Goal: Task Accomplishment & Management: Complete application form

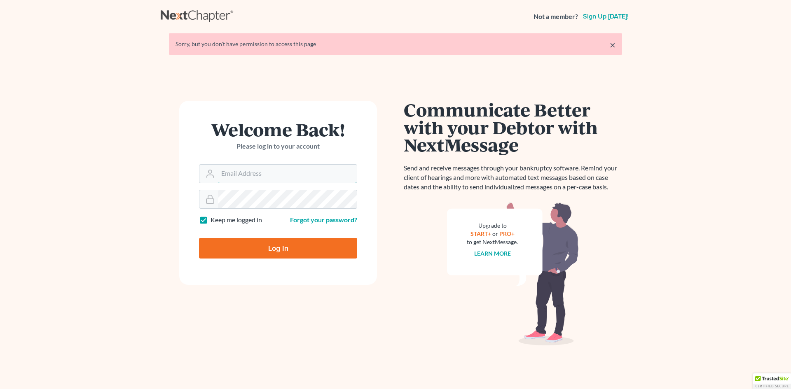
type input "david@thompsonlawpcllo.com"
click at [282, 249] on input "Log In" at bounding box center [278, 248] width 158 height 21
type input "Thinking..."
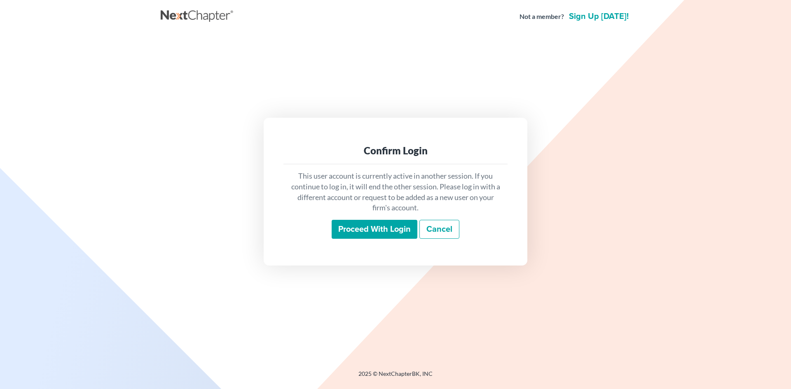
click at [405, 232] on input "Proceed with login" at bounding box center [374, 229] width 86 height 19
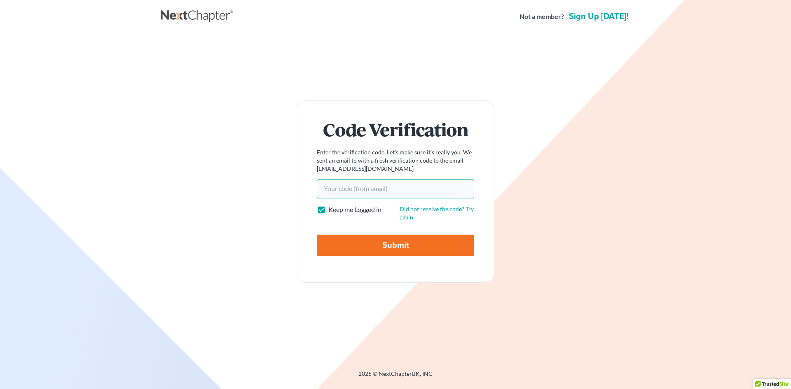
click at [377, 190] on input "Your code(from email)" at bounding box center [395, 189] width 157 height 19
type input "abea5a"
click at [317, 235] on input "Submit" at bounding box center [395, 245] width 157 height 21
type input "Thinking..."
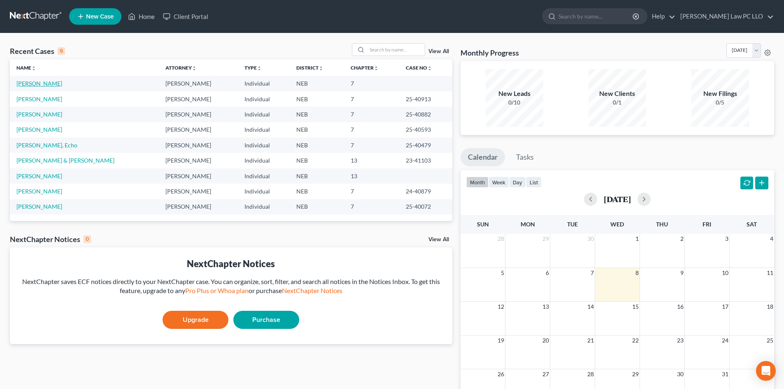
click at [38, 85] on link "[PERSON_NAME]" at bounding box center [39, 83] width 46 height 7
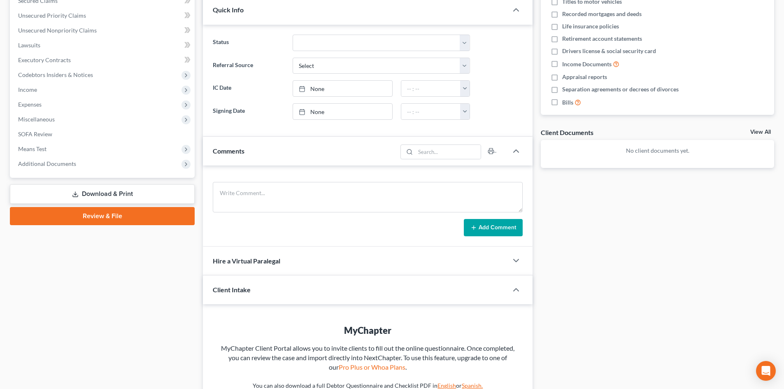
scroll to position [206, 0]
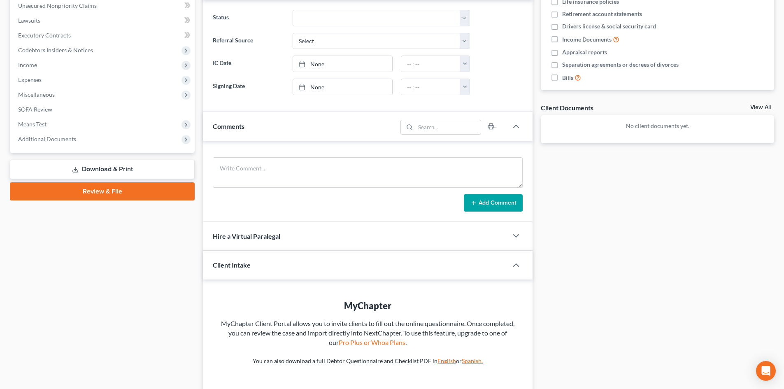
click at [110, 184] on link "Review & File" at bounding box center [102, 191] width 185 height 18
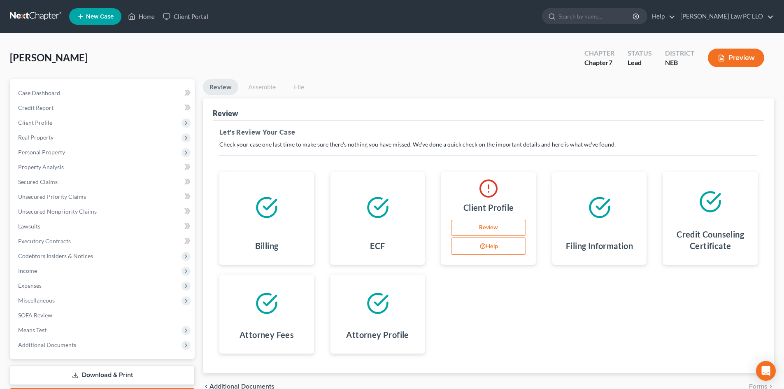
click at [483, 229] on link "Review" at bounding box center [488, 228] width 75 height 16
select select "0"
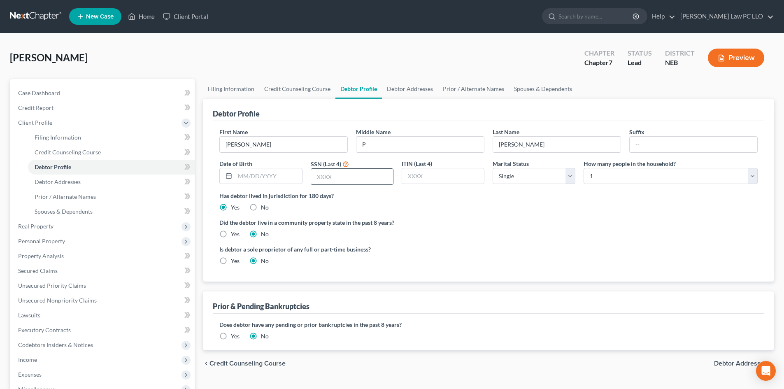
click at [324, 176] on input "text" at bounding box center [352, 177] width 82 height 16
click at [324, 178] on input "text" at bounding box center [352, 177] width 82 height 16
type input "6"
type input "3653"
click at [425, 175] on input "text" at bounding box center [443, 176] width 82 height 16
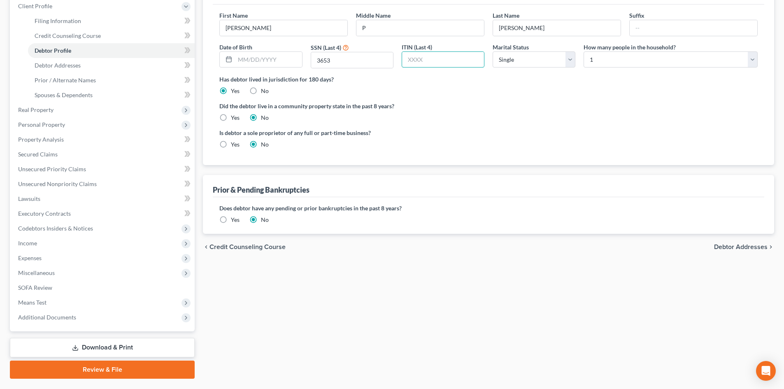
scroll to position [138, 0]
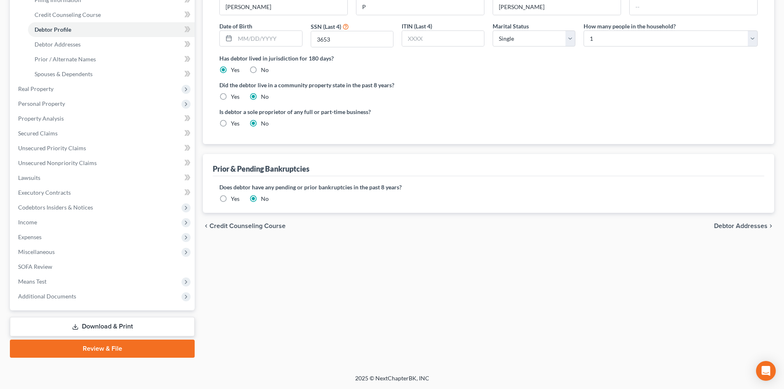
click at [133, 342] on link "Review & File" at bounding box center [102, 349] width 185 height 18
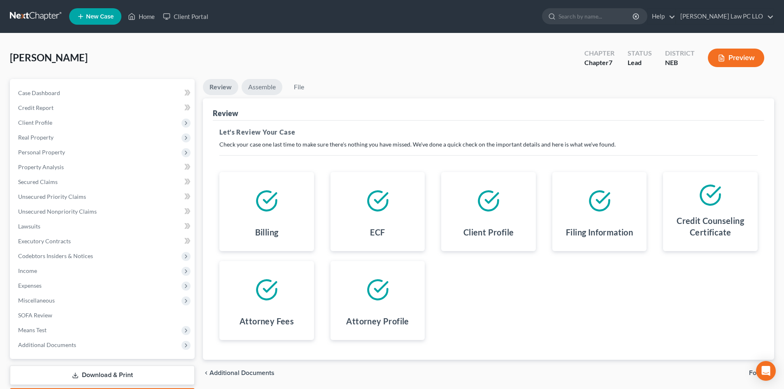
click at [265, 86] on link "Assemble" at bounding box center [262, 87] width 41 height 16
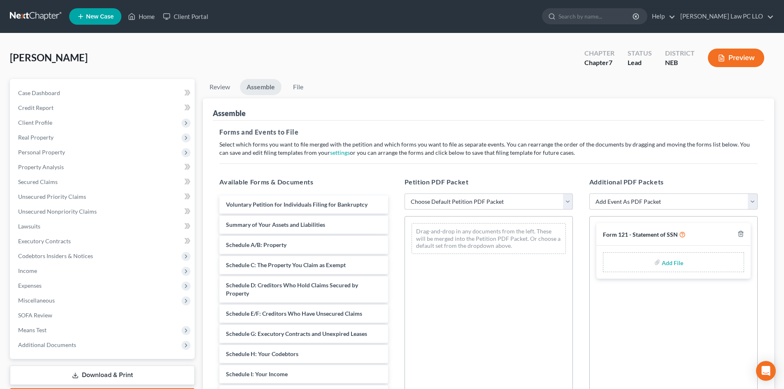
click at [429, 203] on select "Choose Default Petition PDF Packet Complete Bankruptcy Petition (all forms and …" at bounding box center [489, 202] width 168 height 16
select select "0"
click at [405, 194] on select "Choose Default Petition PDF Packet Complete Bankruptcy Petition (all forms and …" at bounding box center [489, 202] width 168 height 16
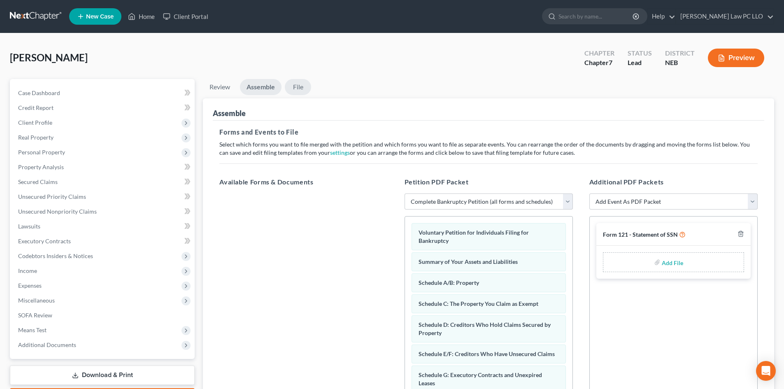
click at [302, 87] on link "File" at bounding box center [298, 87] width 26 height 16
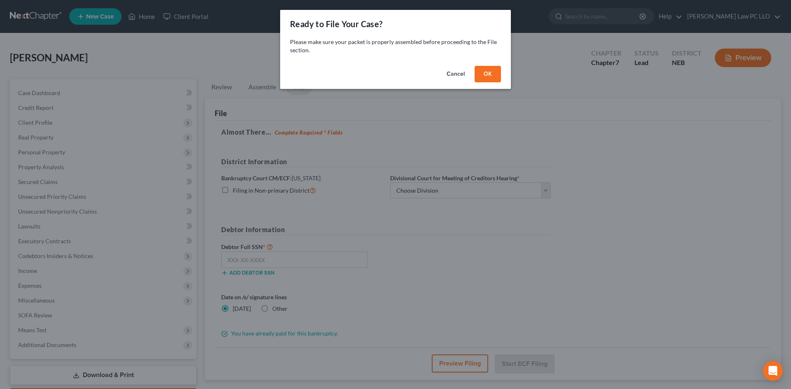
click at [485, 75] on button "OK" at bounding box center [487, 74] width 26 height 16
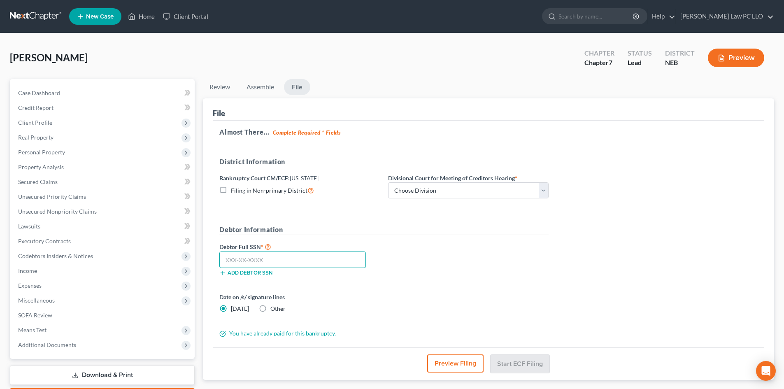
click at [232, 260] on input "text" at bounding box center [292, 260] width 147 height 16
type input "507-15-3653"
click at [413, 191] on select "Choose Division Lincoln Omaha" at bounding box center [468, 190] width 161 height 16
select select "0"
click at [388, 182] on select "Choose Division Lincoln Omaha" at bounding box center [468, 190] width 161 height 16
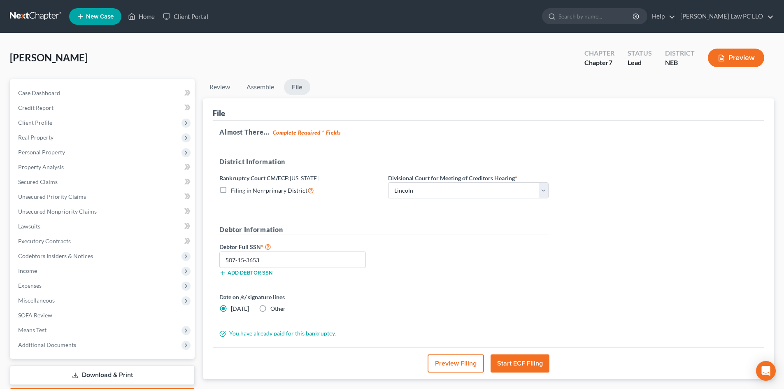
click at [519, 365] on button "Start ECF Filing" at bounding box center [520, 364] width 59 height 18
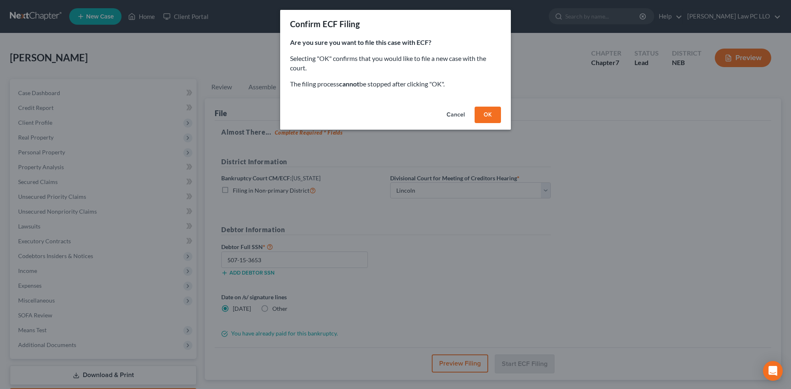
click at [483, 115] on button "OK" at bounding box center [487, 115] width 26 height 16
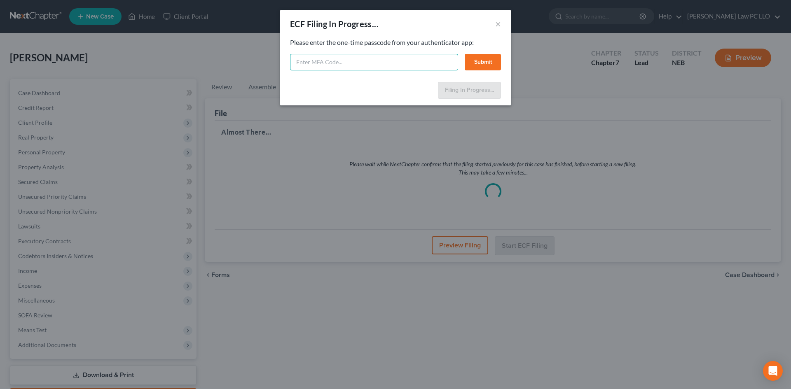
click at [305, 57] on input "text" at bounding box center [374, 62] width 168 height 16
type input "566840"
click at [471, 65] on button "Submit" at bounding box center [482, 62] width 36 height 16
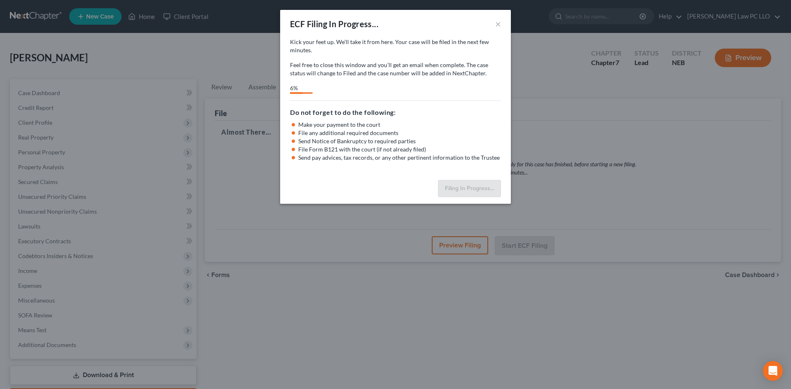
select select "0"
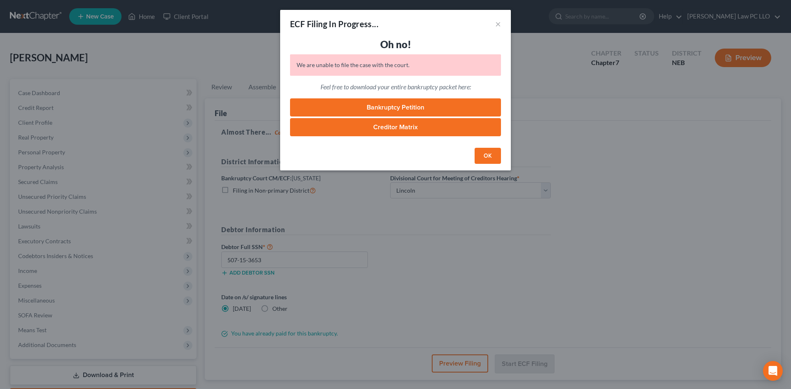
click at [349, 64] on div "We are unable to file the case with the court." at bounding box center [395, 64] width 211 height 21
click at [483, 156] on button "OK" at bounding box center [487, 156] width 26 height 16
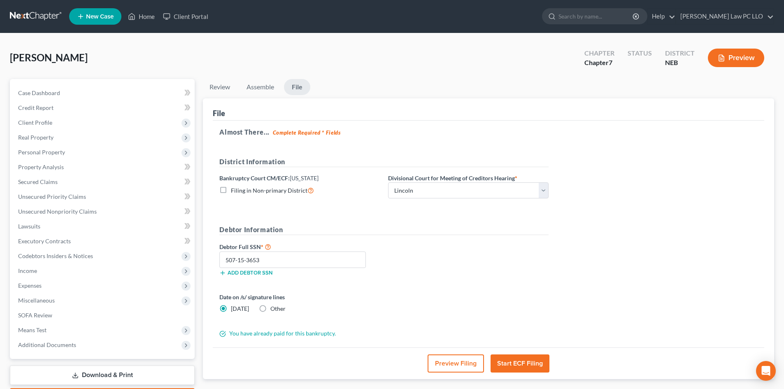
click at [231, 190] on label "Filing in Non-primary District" at bounding box center [272, 190] width 83 height 9
click at [234, 190] on input "Filing in Non-primary District" at bounding box center [236, 188] width 5 height 5
checkbox input "true"
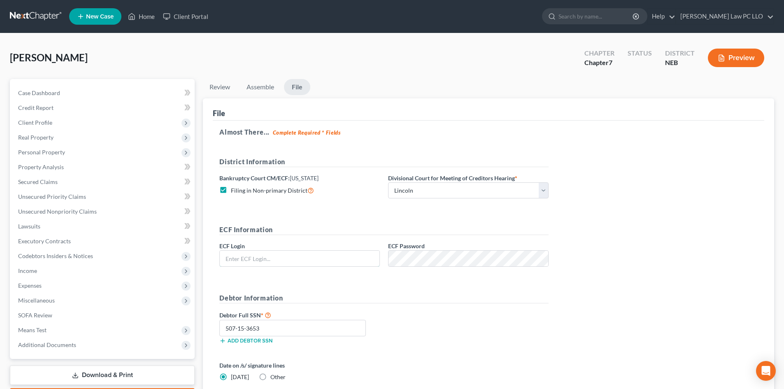
type input "[PERSON_NAME][EMAIL_ADDRESS][DOMAIN_NAME]"
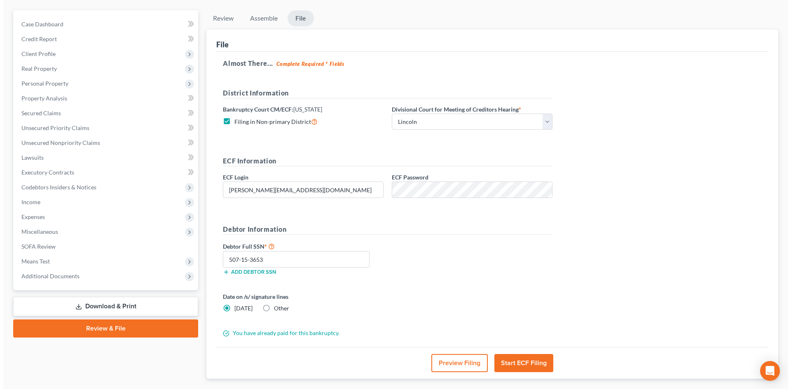
scroll to position [82, 0]
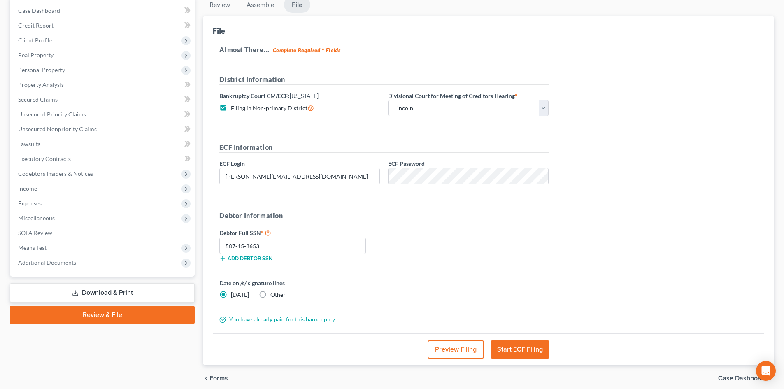
click at [513, 350] on button "Start ECF Filing" at bounding box center [520, 350] width 59 height 18
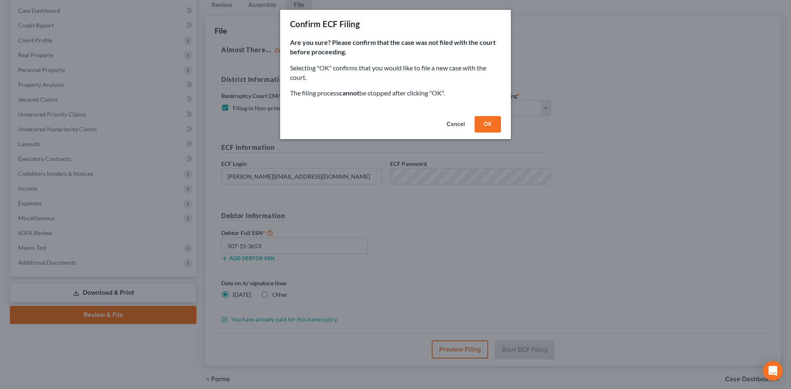
click at [484, 125] on button "OK" at bounding box center [487, 124] width 26 height 16
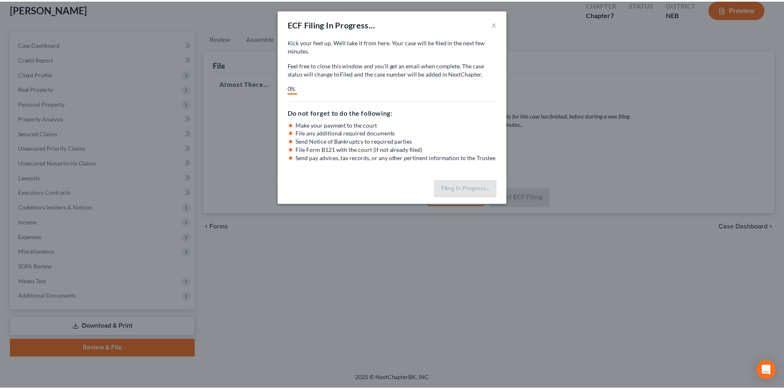
scroll to position [49, 0]
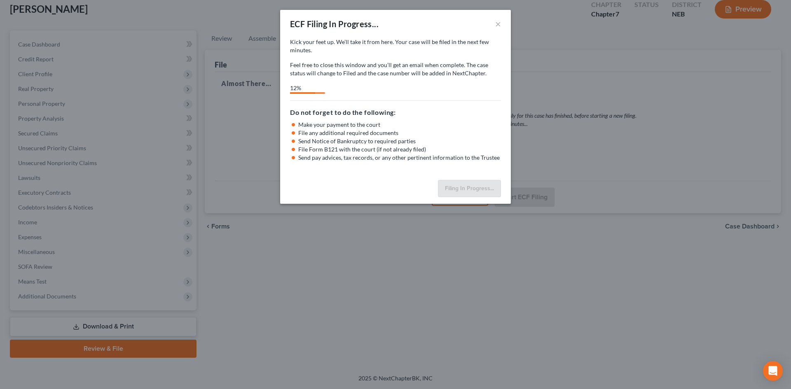
select select "0"
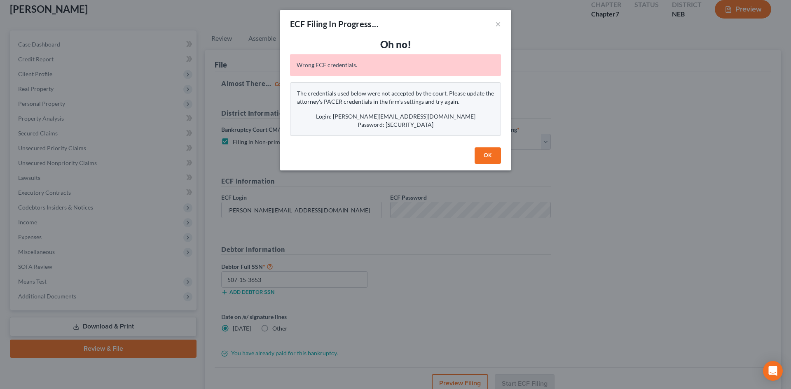
click at [488, 159] on button "OK" at bounding box center [487, 155] width 26 height 16
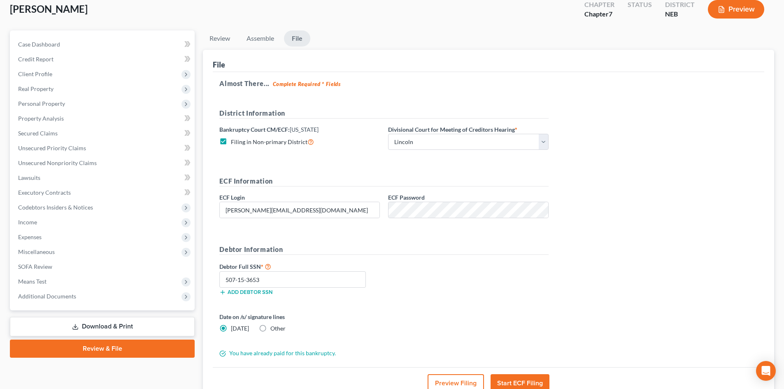
click at [231, 143] on label "Filing in Non-primary District" at bounding box center [272, 141] width 83 height 9
click at [234, 142] on input "Filing in Non-primary District" at bounding box center [236, 139] width 5 height 5
checkbox input "false"
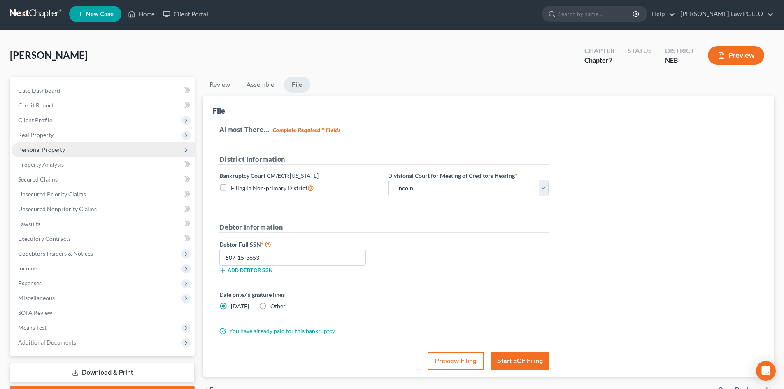
scroll to position [0, 0]
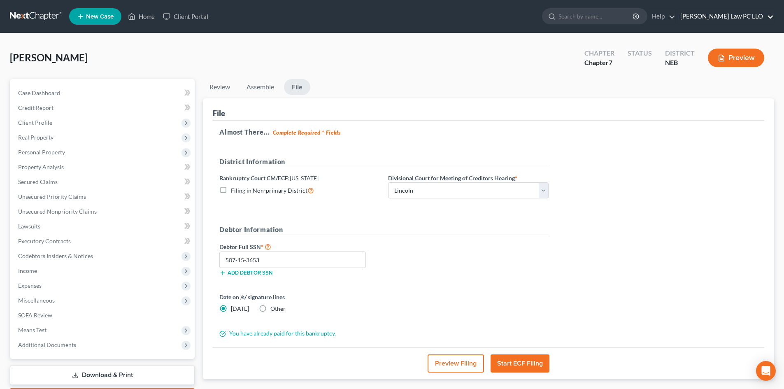
click at [748, 14] on link "[PERSON_NAME] Law PC LLO" at bounding box center [725, 16] width 98 height 15
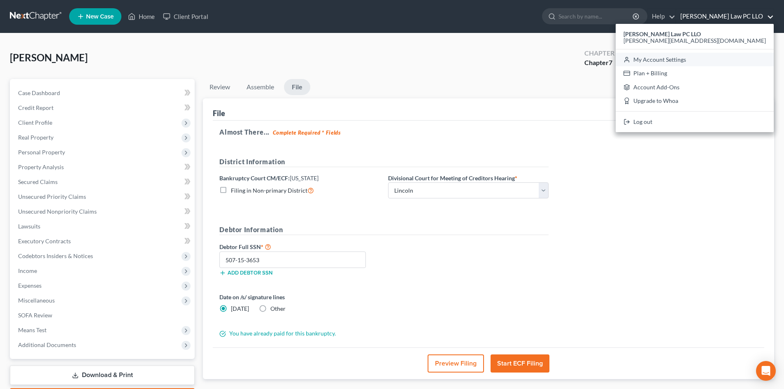
click at [720, 58] on link "My Account Settings" at bounding box center [695, 60] width 158 height 14
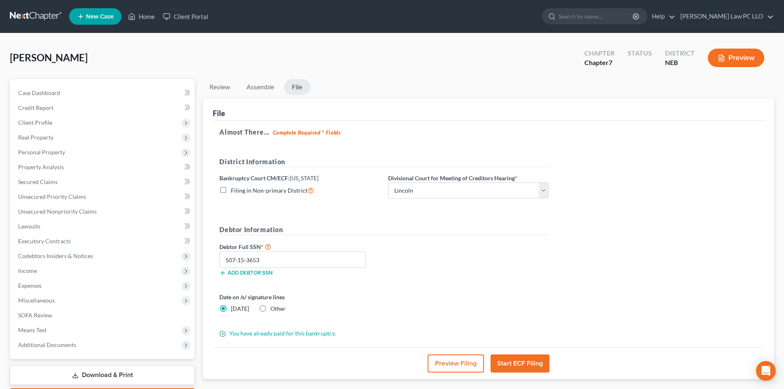
select select "24"
select select "30"
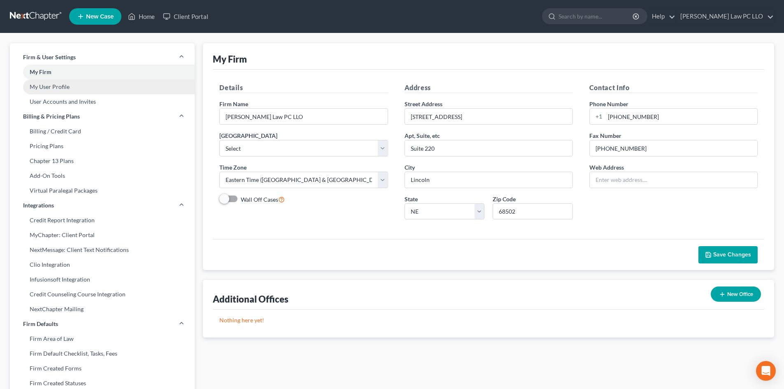
click at [65, 89] on link "My User Profile" at bounding box center [102, 86] width 185 height 15
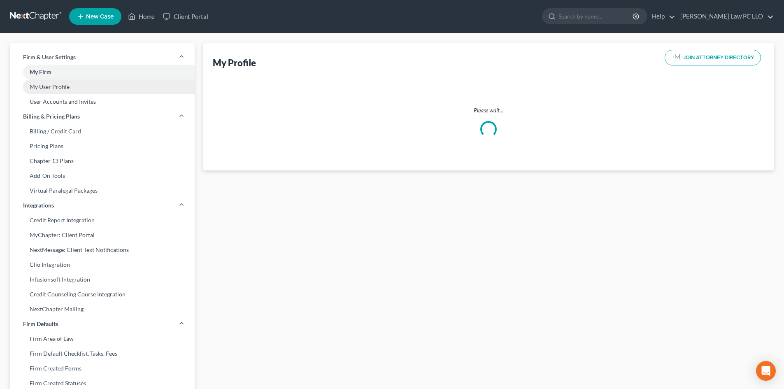
select select "30"
select select "48"
select select "attorney"
select select "0"
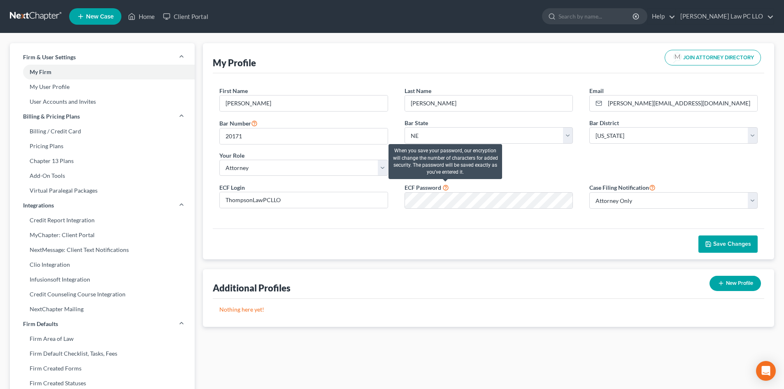
click at [445, 187] on icon at bounding box center [446, 187] width 7 height 8
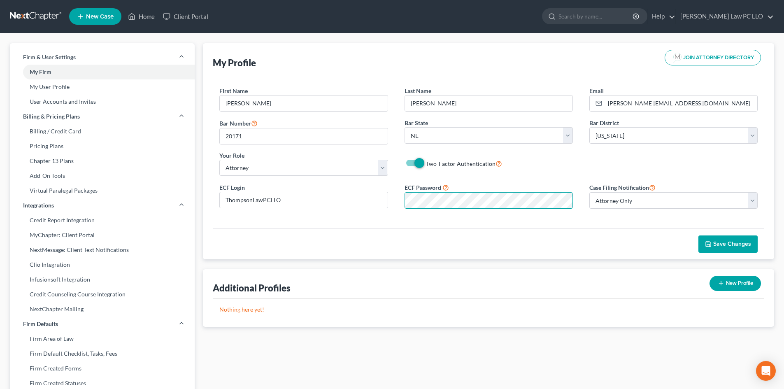
click at [390, 200] on div "ECF Login ThompsonLawPCLLO ECF Password Case Filing Notification Select Attorne…" at bounding box center [488, 198] width 555 height 33
click at [711, 242] on icon "button" at bounding box center [708, 244] width 5 height 5
click at [144, 17] on link "Home" at bounding box center [141, 16] width 35 height 15
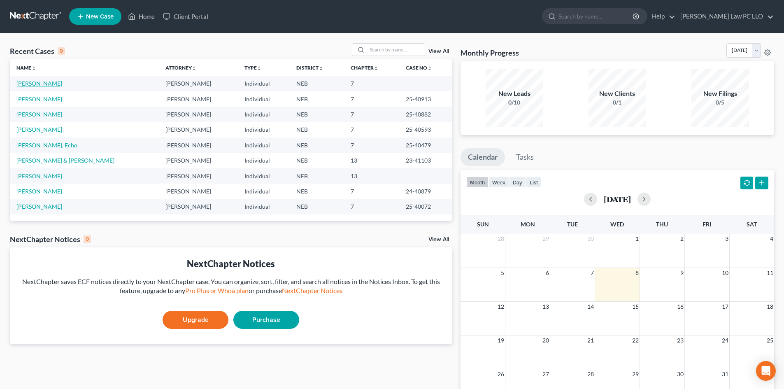
click at [36, 84] on link "[PERSON_NAME]" at bounding box center [39, 83] width 46 height 7
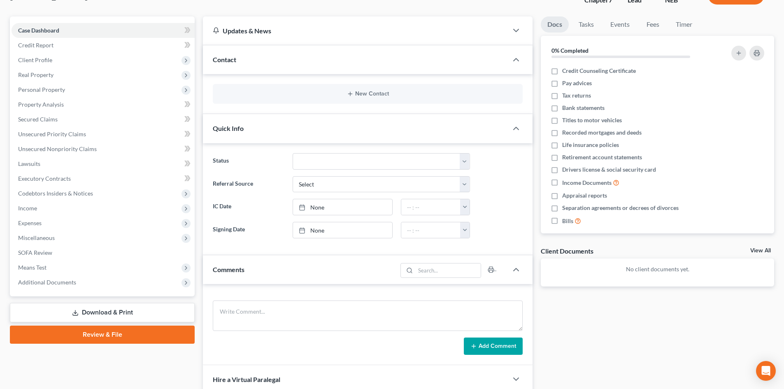
scroll to position [82, 0]
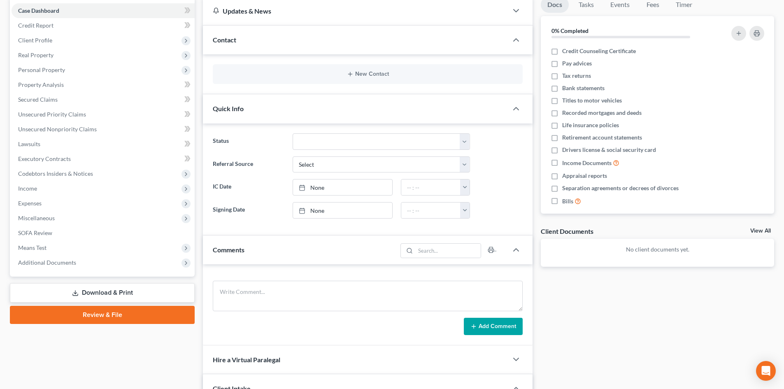
click at [125, 315] on link "Review & File" at bounding box center [102, 315] width 185 height 18
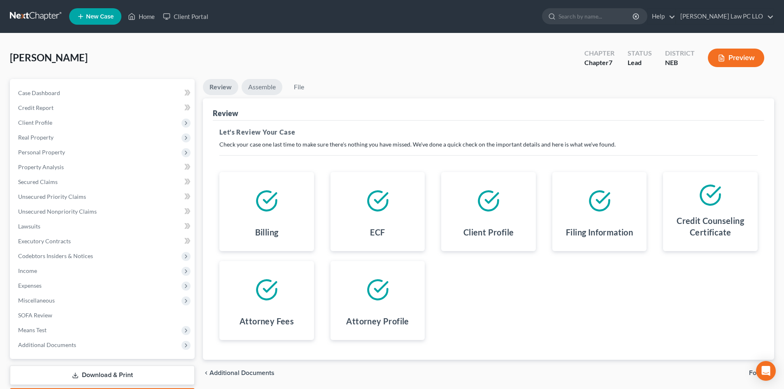
click at [270, 87] on link "Assemble" at bounding box center [262, 87] width 41 height 16
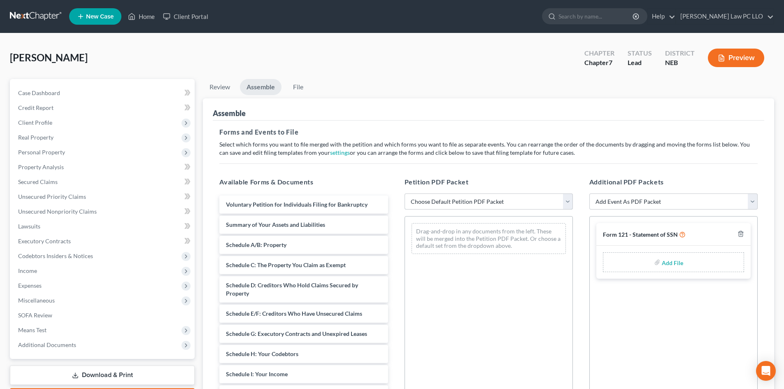
click at [417, 201] on select "Choose Default Petition PDF Packet Complete Bankruptcy Petition (all forms and …" at bounding box center [489, 202] width 168 height 16
select select "0"
click at [405, 194] on select "Choose Default Petition PDF Packet Complete Bankruptcy Petition (all forms and …" at bounding box center [489, 202] width 168 height 16
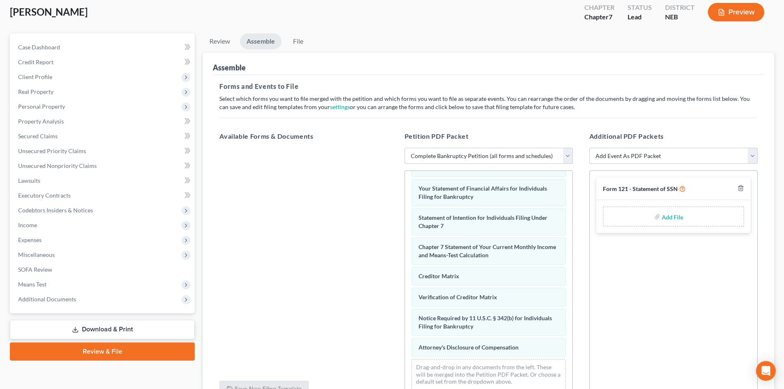
scroll to position [45, 0]
click at [302, 44] on link "File" at bounding box center [298, 42] width 26 height 16
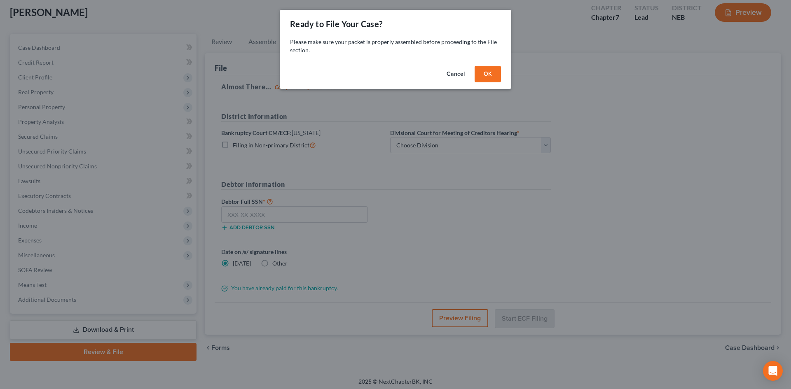
click at [493, 75] on button "OK" at bounding box center [487, 74] width 26 height 16
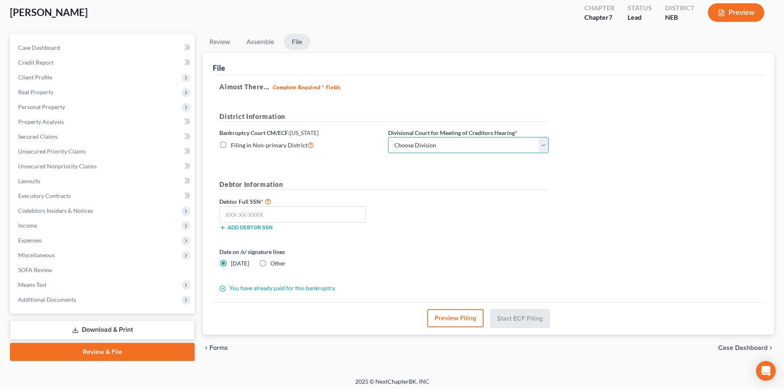
click at [410, 143] on select "Choose Division Lincoln Omaha" at bounding box center [468, 145] width 161 height 16
select select "0"
click at [388, 137] on select "Choose Division Lincoln Omaha" at bounding box center [468, 145] width 161 height 16
click at [263, 219] on input "text" at bounding box center [292, 214] width 147 height 16
click at [245, 216] on input "text" at bounding box center [292, 214] width 147 height 16
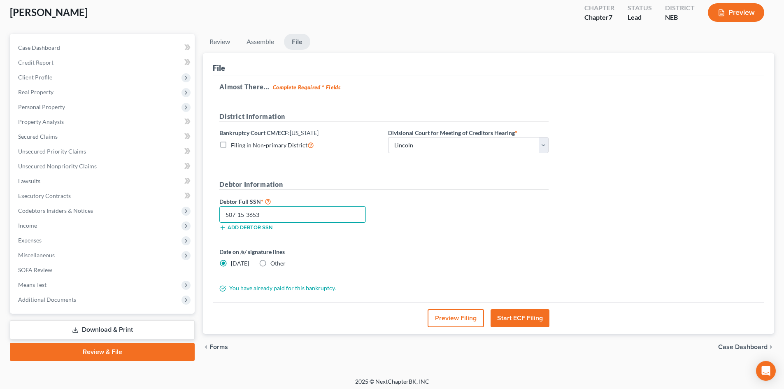
type input "507-15-3653"
click at [530, 317] on button "Start ECF Filing" at bounding box center [520, 318] width 59 height 18
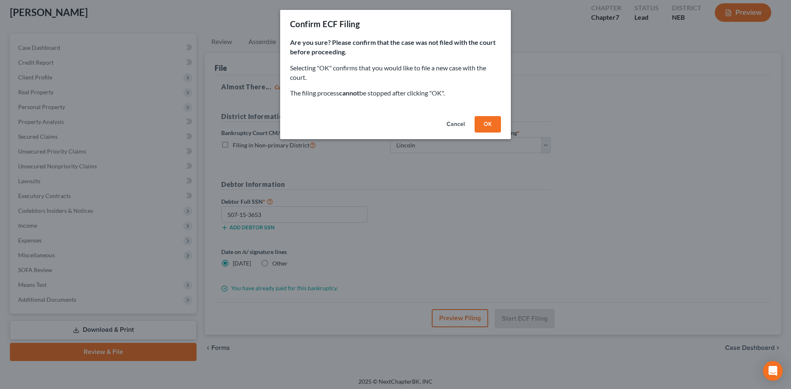
click at [486, 126] on button "OK" at bounding box center [487, 124] width 26 height 16
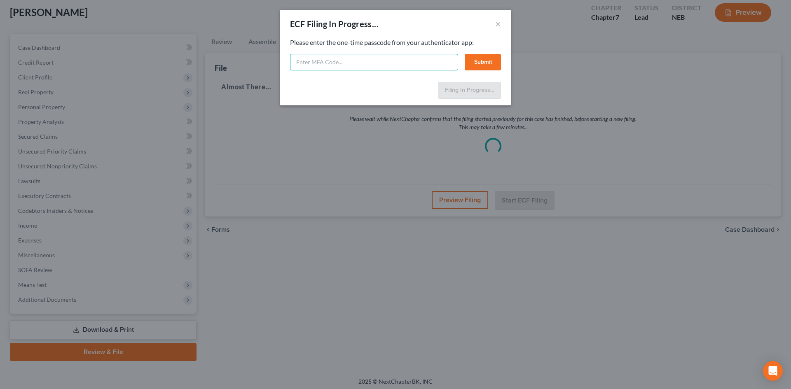
click at [372, 64] on input "text" at bounding box center [374, 62] width 168 height 16
click at [311, 62] on input "text" at bounding box center [374, 62] width 168 height 16
type input "897246"
click at [490, 58] on button "Submit" at bounding box center [482, 62] width 36 height 16
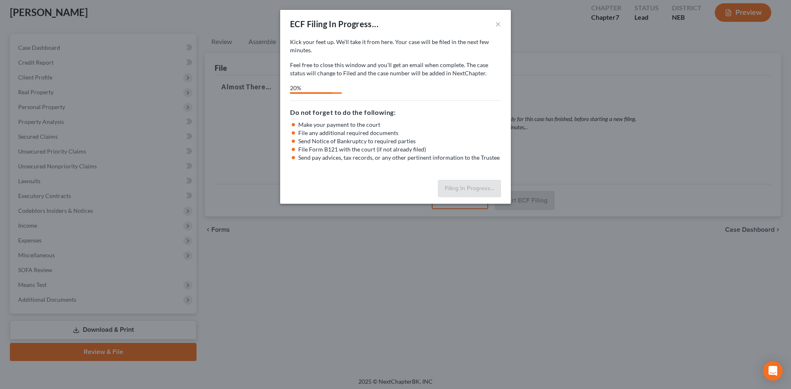
select select "0"
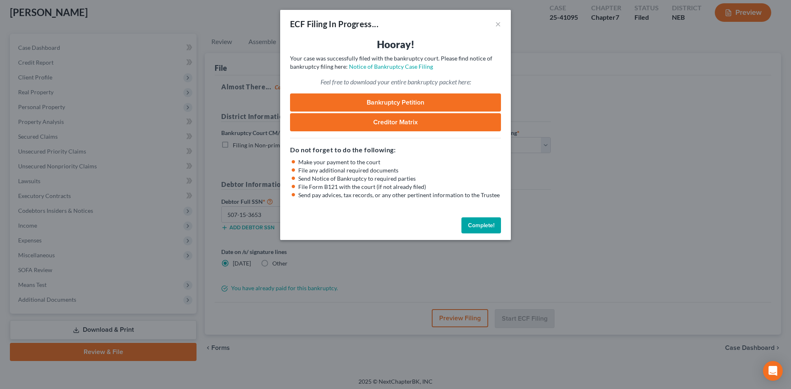
click at [360, 101] on link "Bankruptcy Petition" at bounding box center [395, 102] width 211 height 18
click at [474, 223] on button "Complete!" at bounding box center [481, 225] width 40 height 16
